Goal: Information Seeking & Learning: Learn about a topic

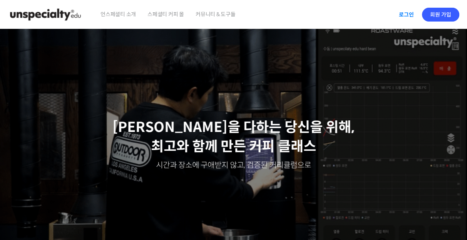
click at [406, 18] on link "로그인" at bounding box center [406, 15] width 24 height 18
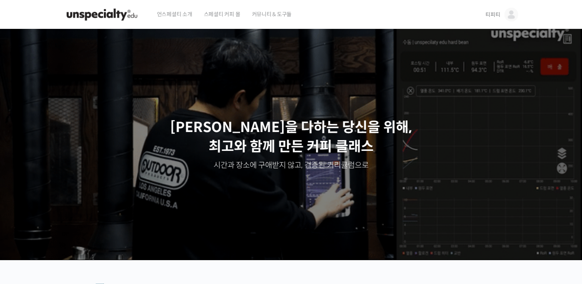
click at [490, 16] on span "티피티" at bounding box center [493, 14] width 15 height 7
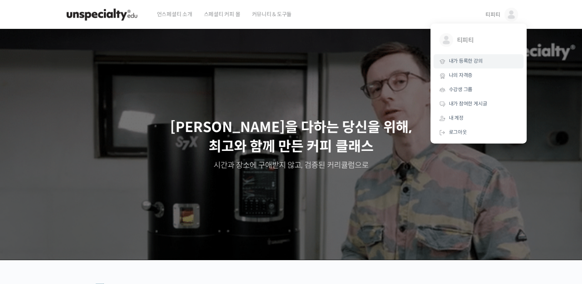
click at [473, 60] on span "내가 등록한 강의" at bounding box center [466, 61] width 34 height 7
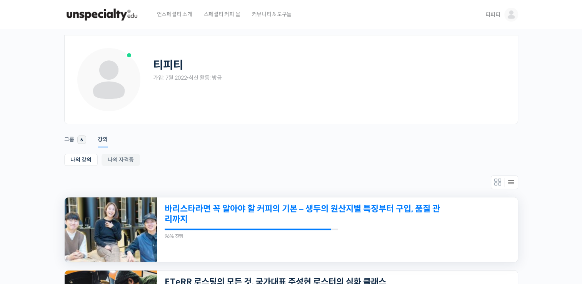
click at [281, 207] on link "바리스타라면 꼭 알아야 할 커피의 기본 – 생두의 원산지별 특징부터 구입, 품질 관리까지" at bounding box center [303, 214] width 276 height 21
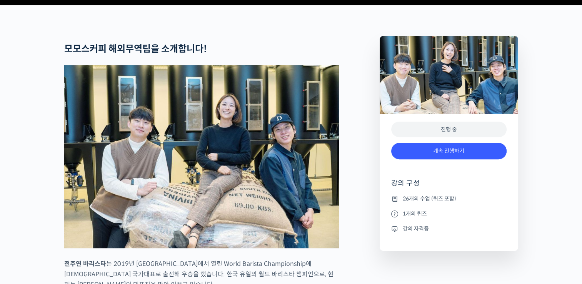
scroll to position [308, 0]
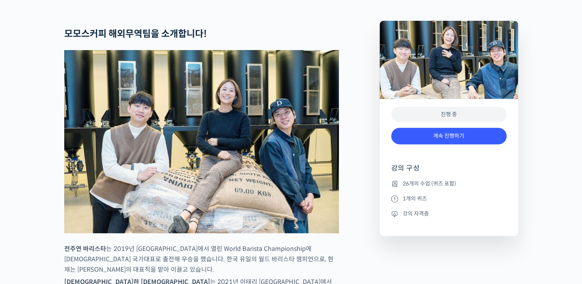
click at [396, 189] on icon at bounding box center [394, 183] width 7 height 9
click at [394, 189] on icon at bounding box center [394, 183] width 7 height 9
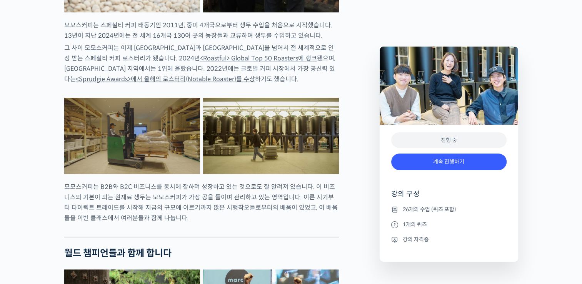
scroll to position [1000, 0]
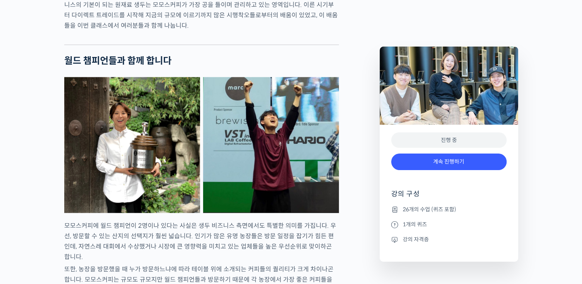
click at [394, 209] on icon at bounding box center [394, 209] width 7 height 9
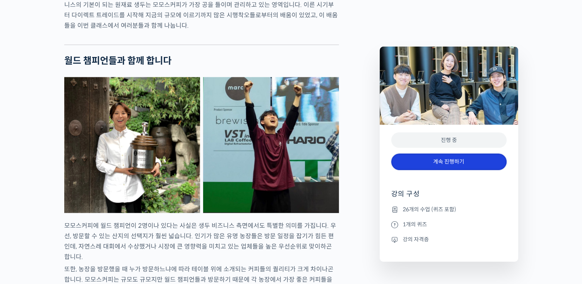
click at [451, 164] on link "계속 진행하기" at bounding box center [448, 162] width 115 height 17
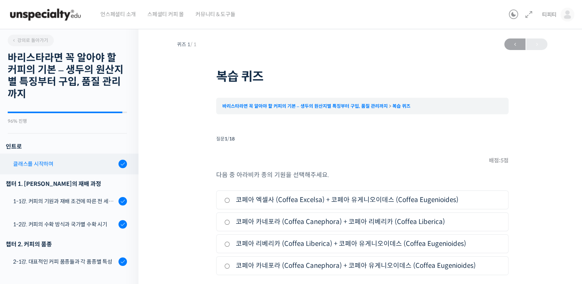
click at [43, 164] on div "클래스를 시작하며" at bounding box center [64, 164] width 103 height 8
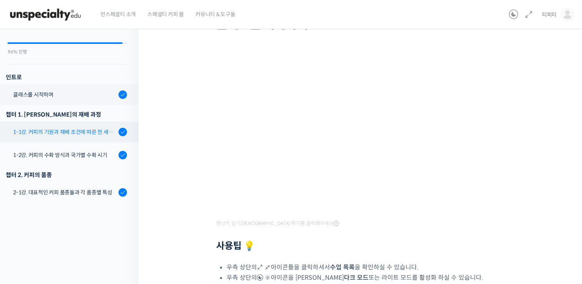
click at [67, 132] on div "1-1강. 커피의 기원과 재배 조건에 따른 전 세계 산지의 분포" at bounding box center [64, 132] width 103 height 8
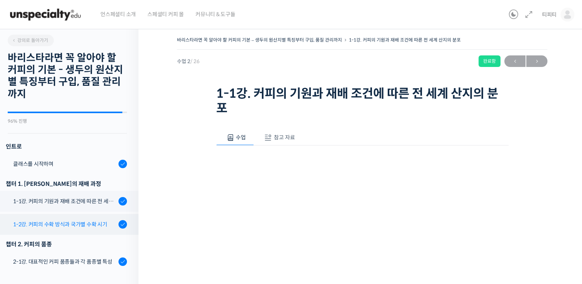
click at [48, 225] on div "1-2강. 커피의 수확 방식과 국가별 수확 시기" at bounding box center [64, 224] width 103 height 8
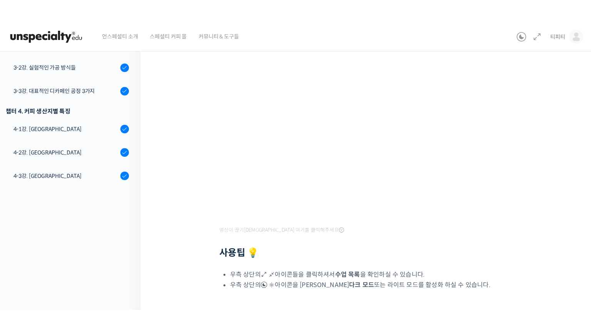
scroll to position [98, 0]
